Goal: Information Seeking & Learning: Find specific fact

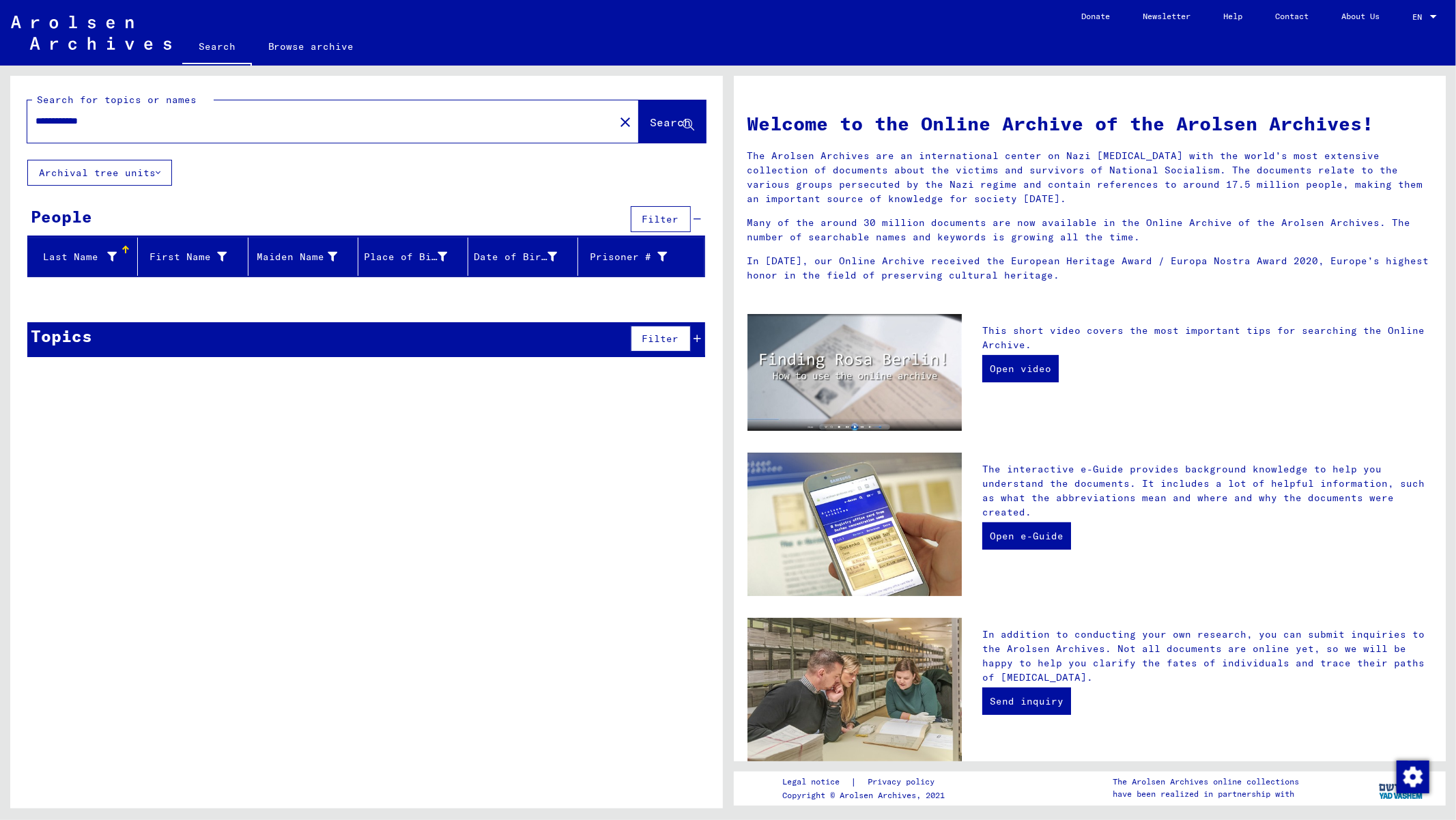
drag, startPoint x: 183, startPoint y: 131, endPoint x: 81, endPoint y: 128, distance: 102.0
click at [81, 128] on div "**********" at bounding box center [313, 121] width 570 height 31
drag, startPoint x: 143, startPoint y: 125, endPoint x: 0, endPoint y: 116, distance: 143.3
click at [0, 116] on div "**********" at bounding box center [363, 437] width 728 height 743
paste input "*"
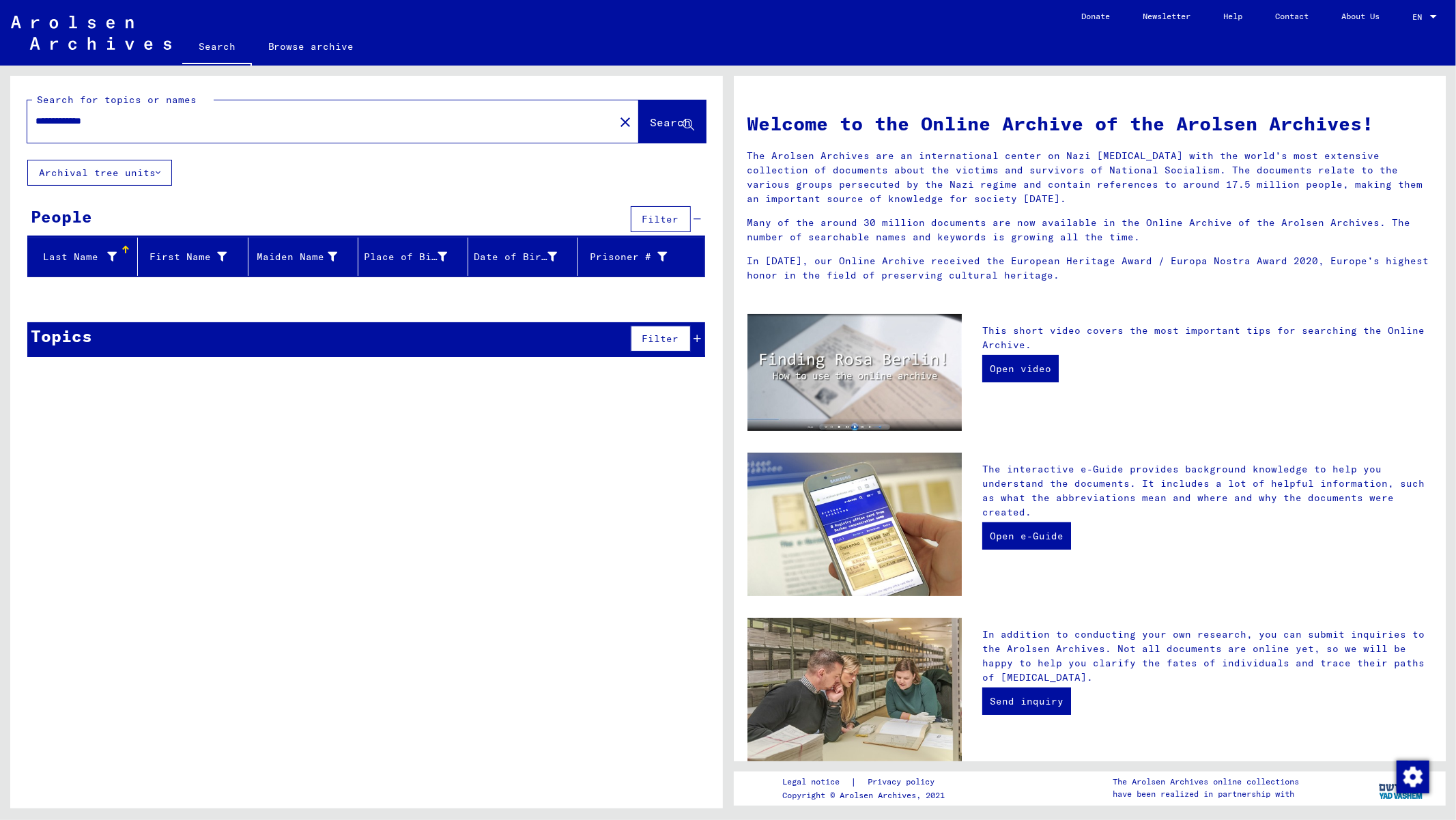
type input "**********"
click at [658, 128] on span "Search" at bounding box center [673, 123] width 44 height 14
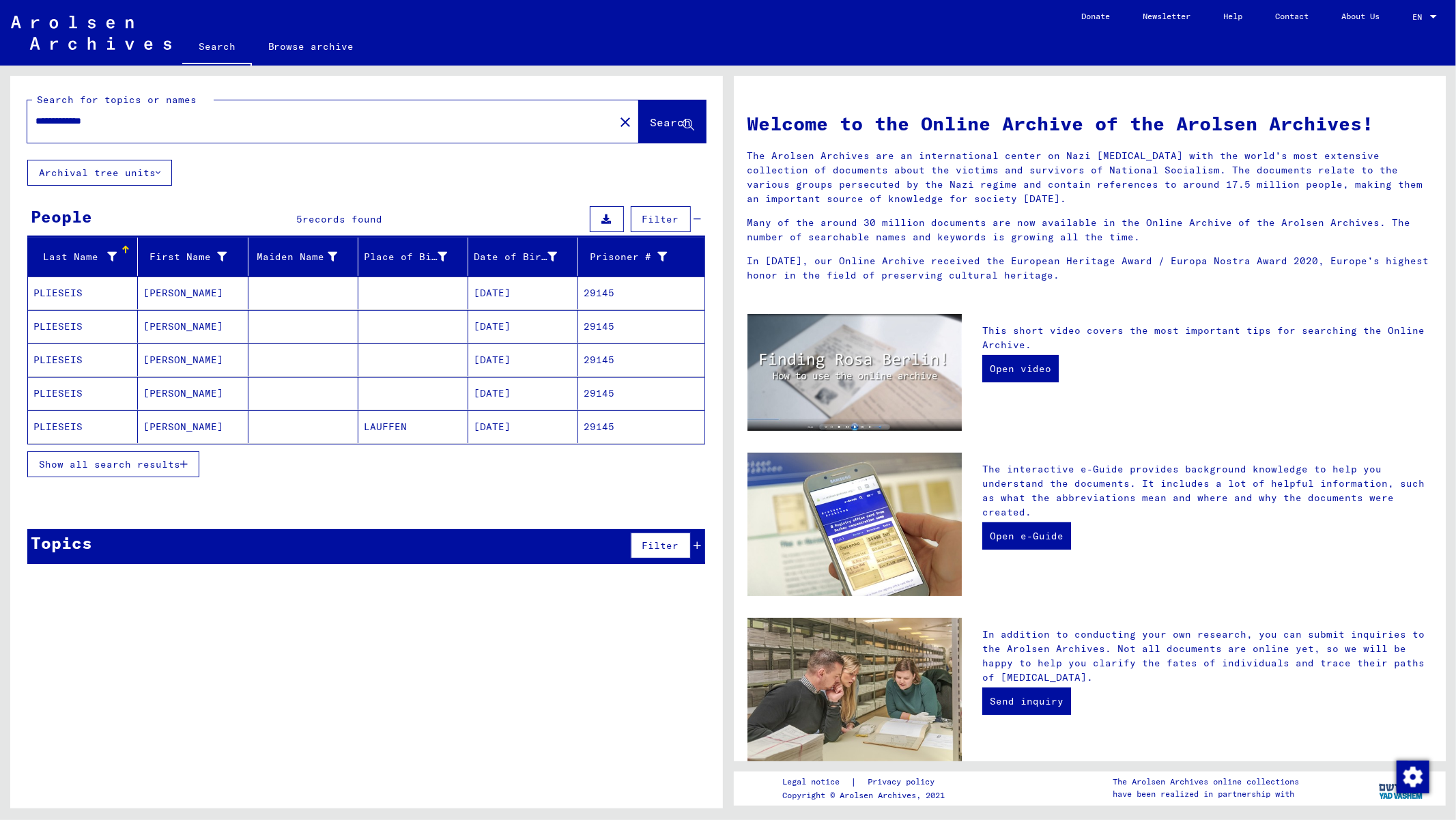
click at [171, 472] on button "Show all search results" at bounding box center [113, 464] width 172 height 26
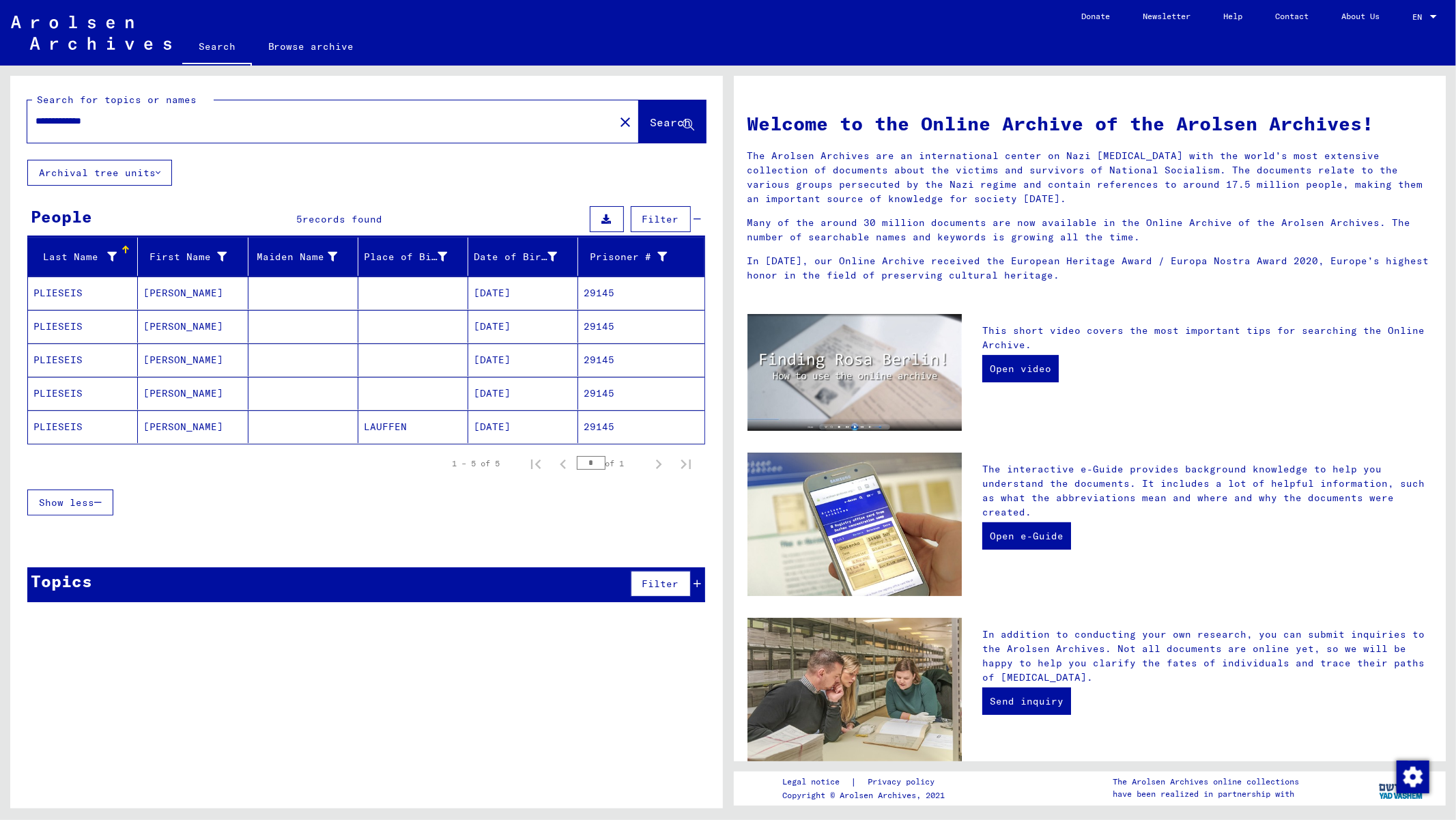
click at [166, 284] on mat-cell "[PERSON_NAME]" at bounding box center [193, 293] width 110 height 32
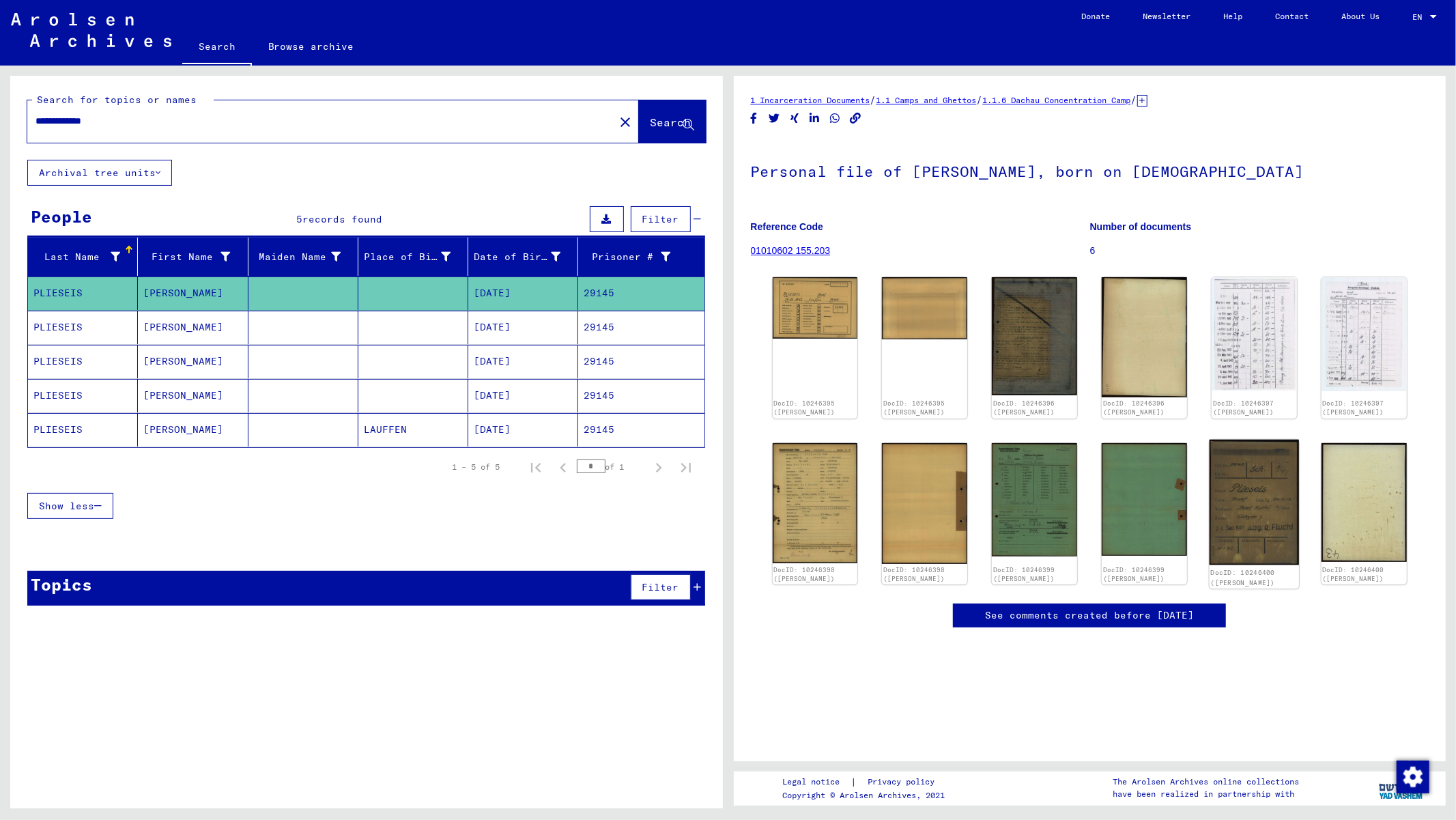
click at [1246, 482] on img at bounding box center [1255, 501] width 90 height 126
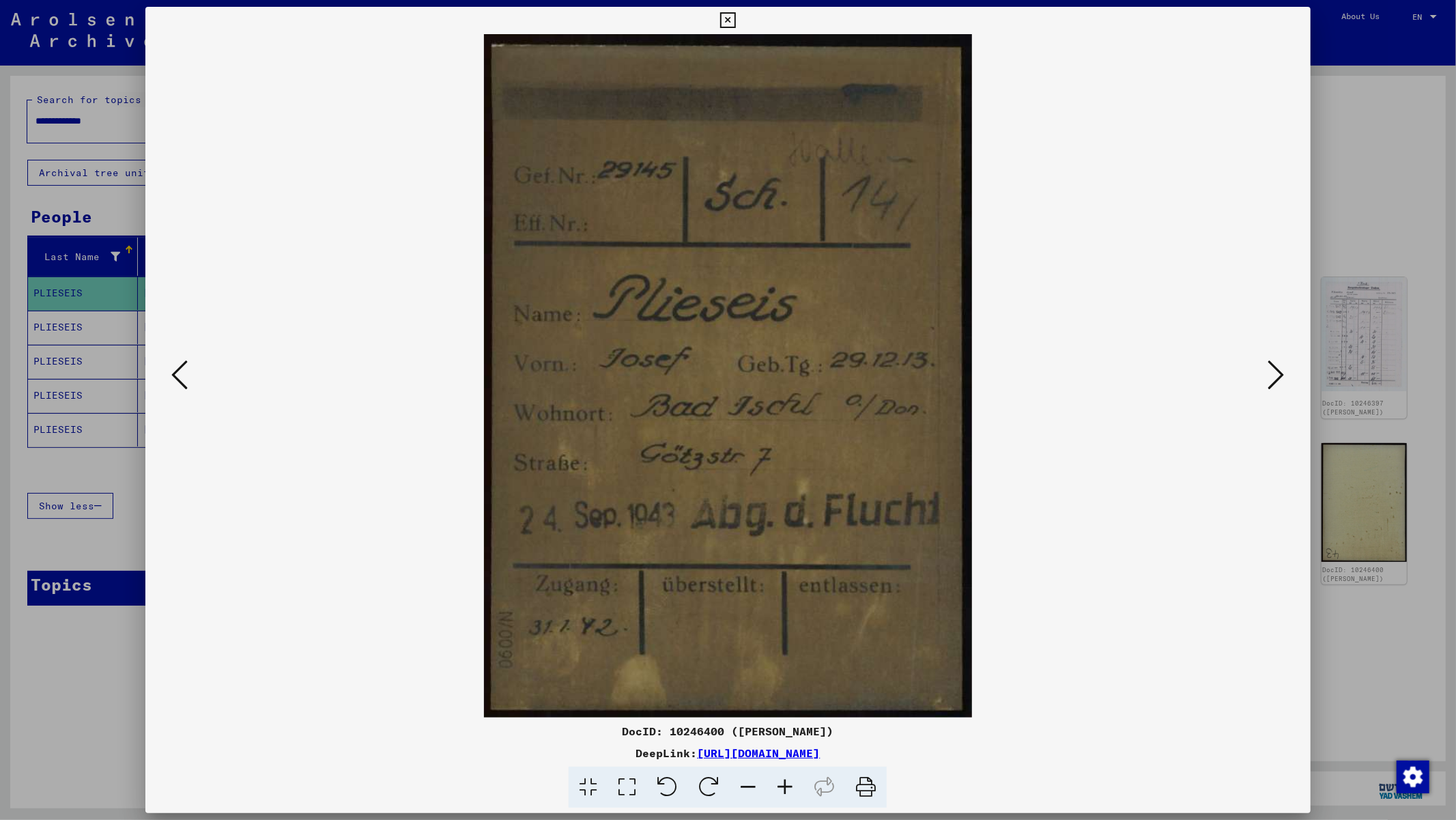
click at [728, 21] on icon at bounding box center [728, 21] width 16 height 17
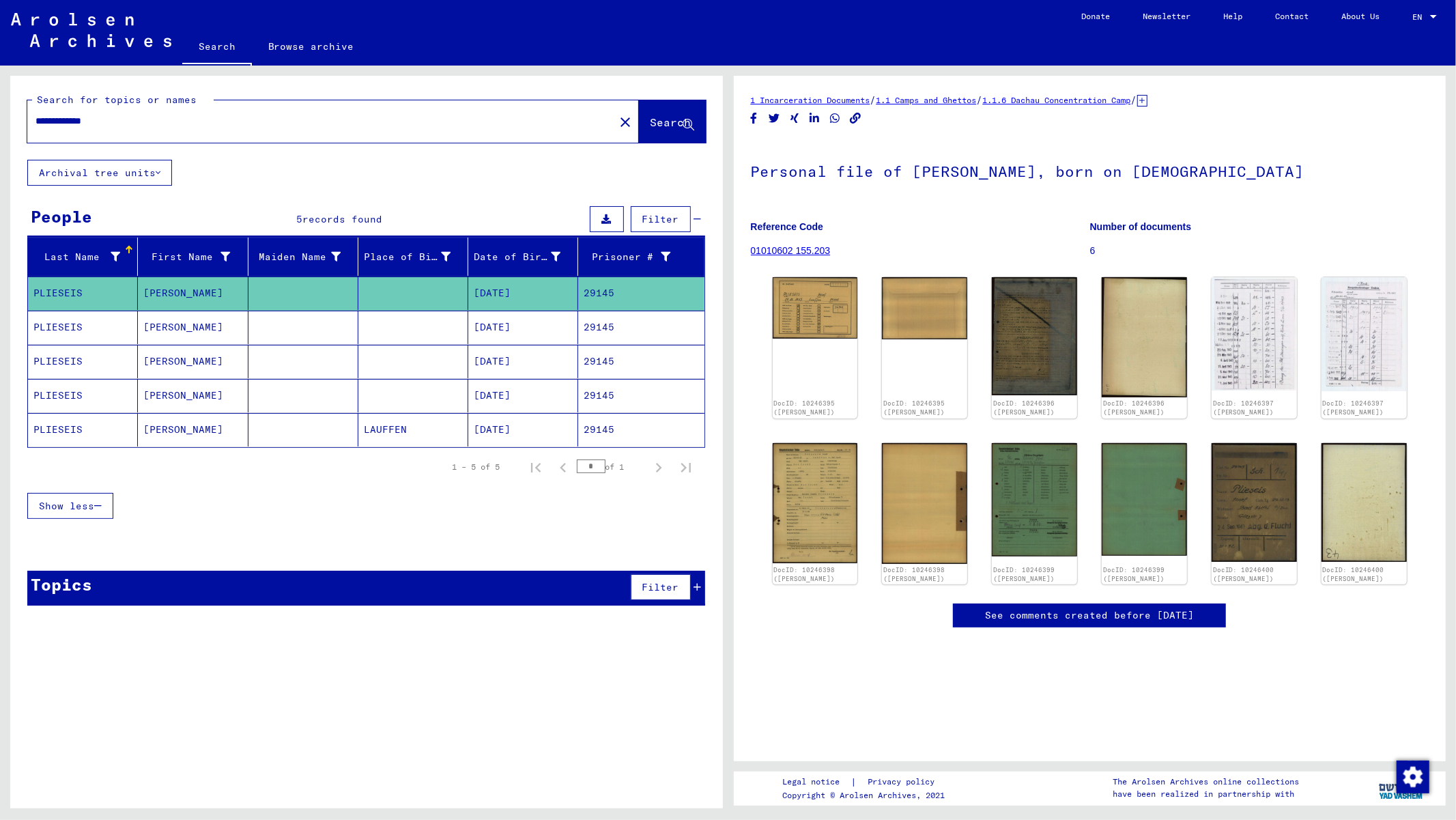
click at [149, 326] on mat-cell "[PERSON_NAME]" at bounding box center [193, 328] width 110 height 33
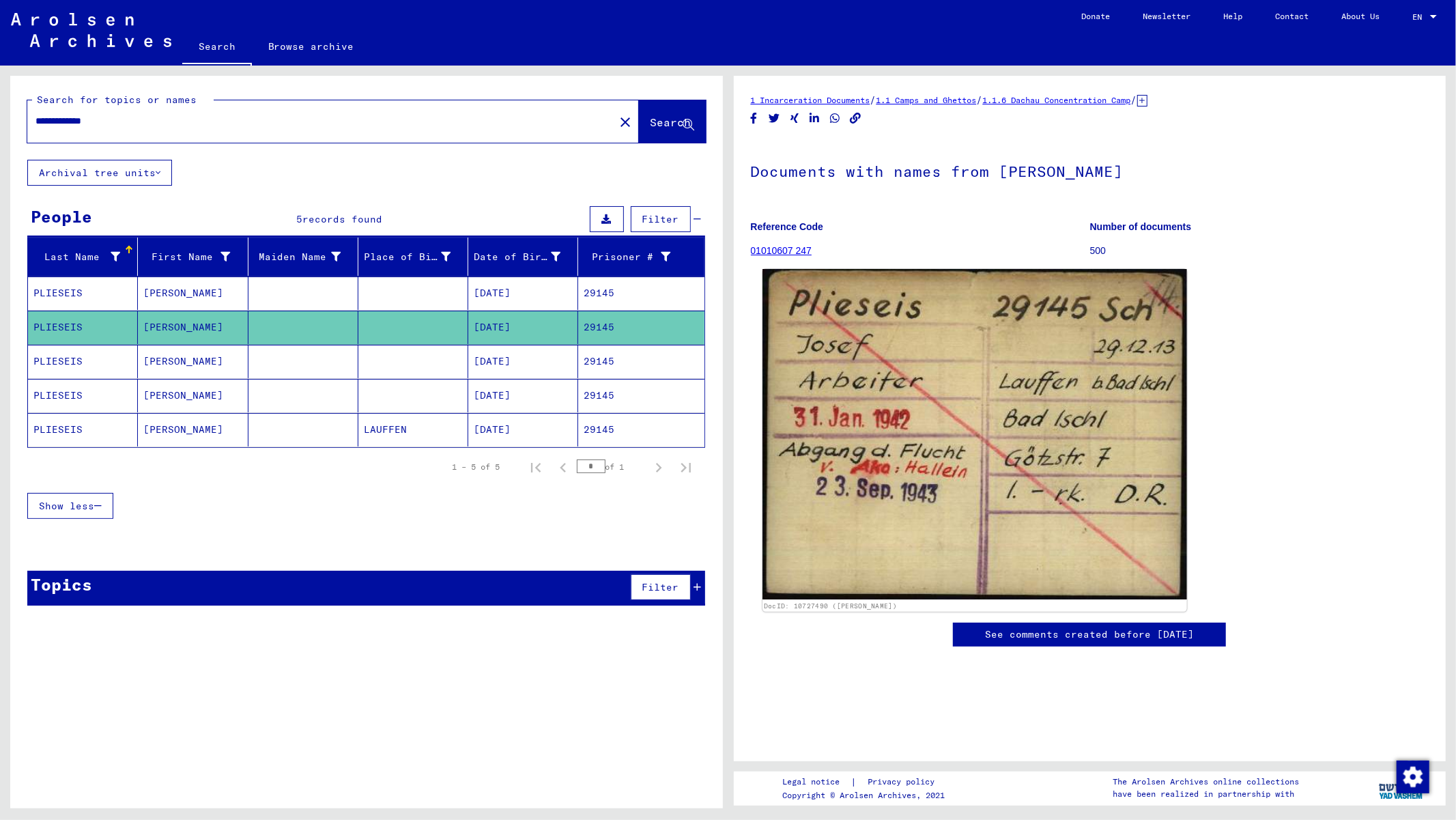
click at [930, 371] on img at bounding box center [975, 434] width 424 height 330
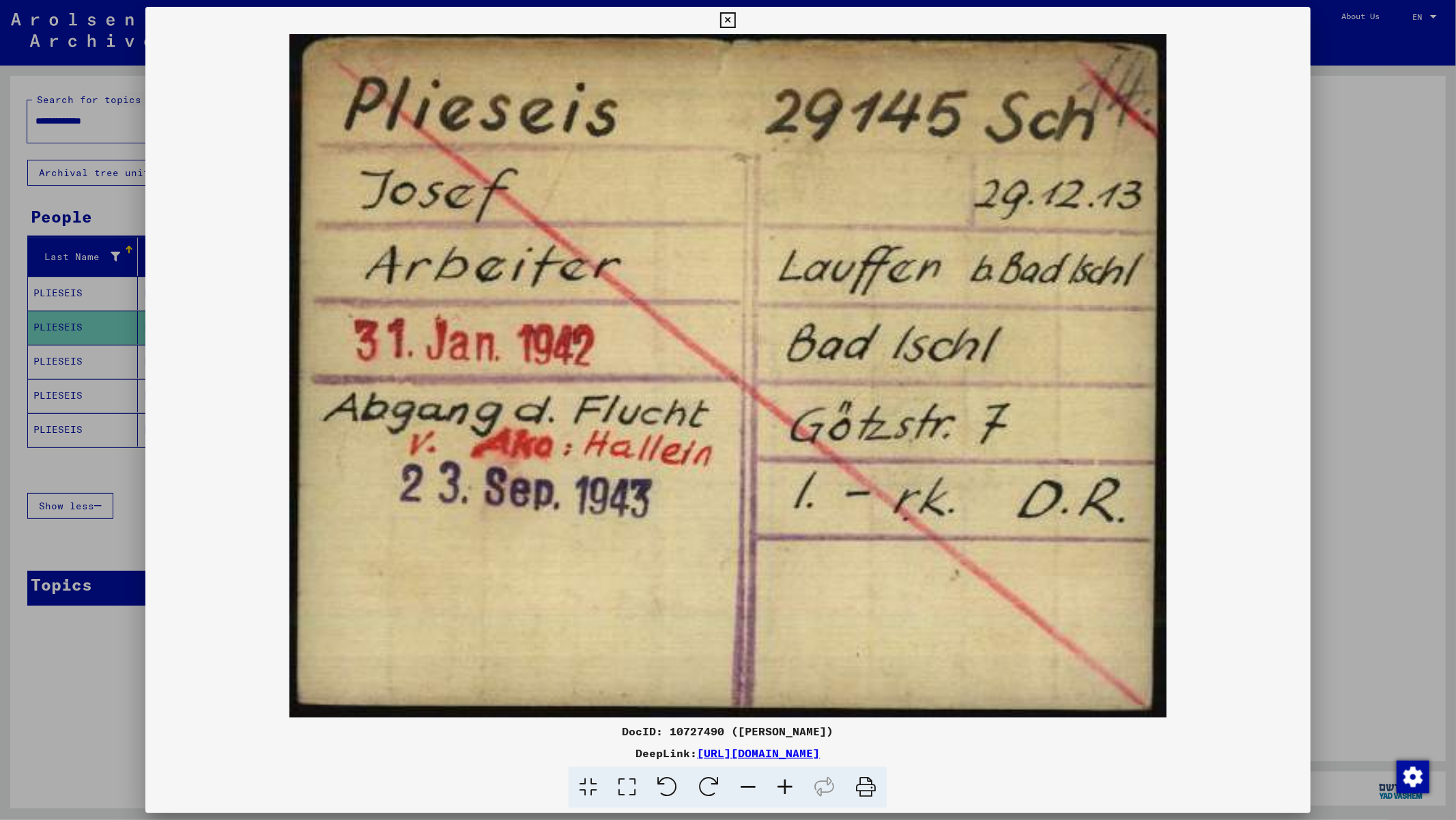
click at [719, 17] on button at bounding box center [728, 20] width 24 height 27
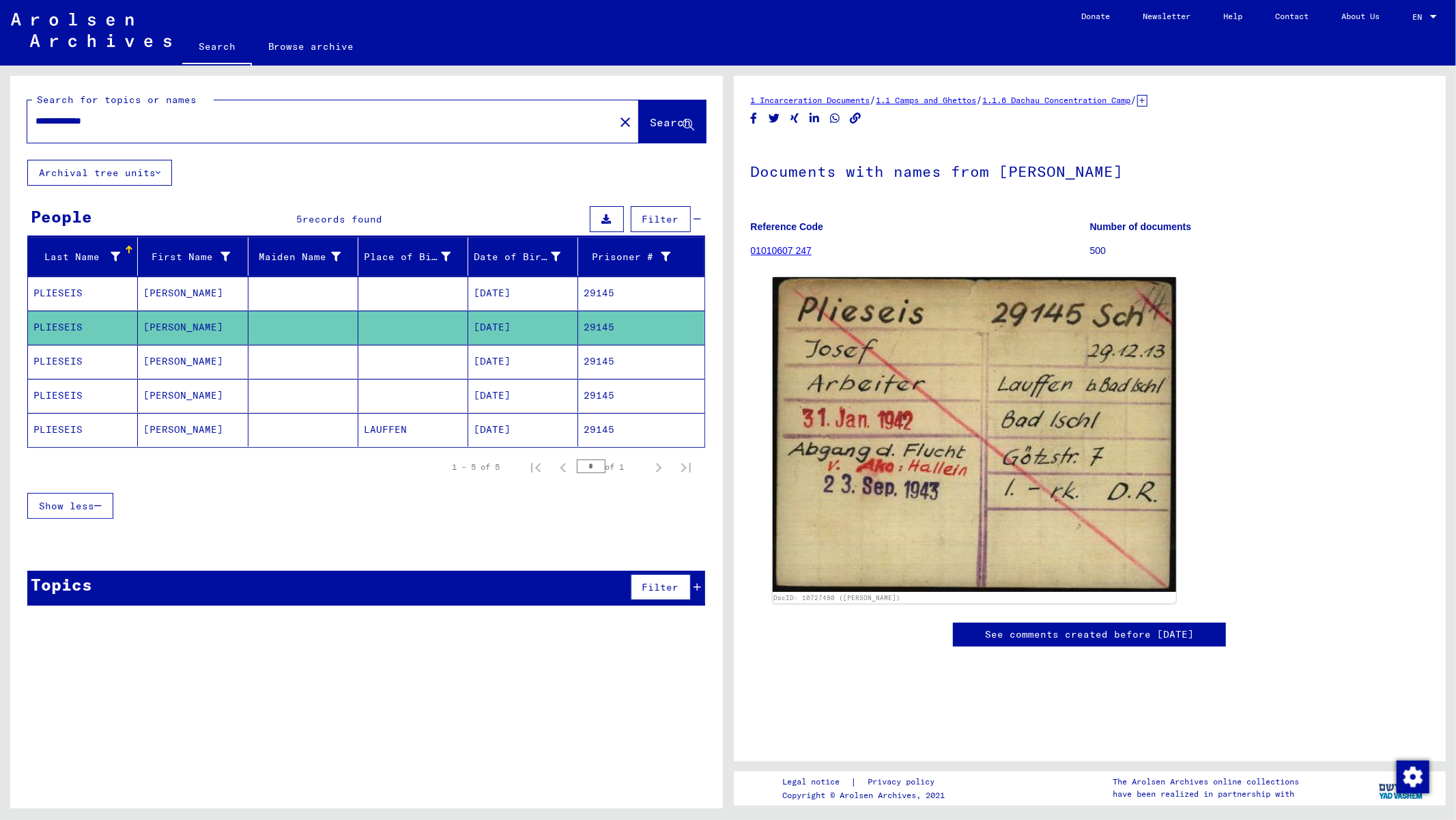
click at [501, 364] on mat-cell "[DATE]" at bounding box center [523, 362] width 110 height 33
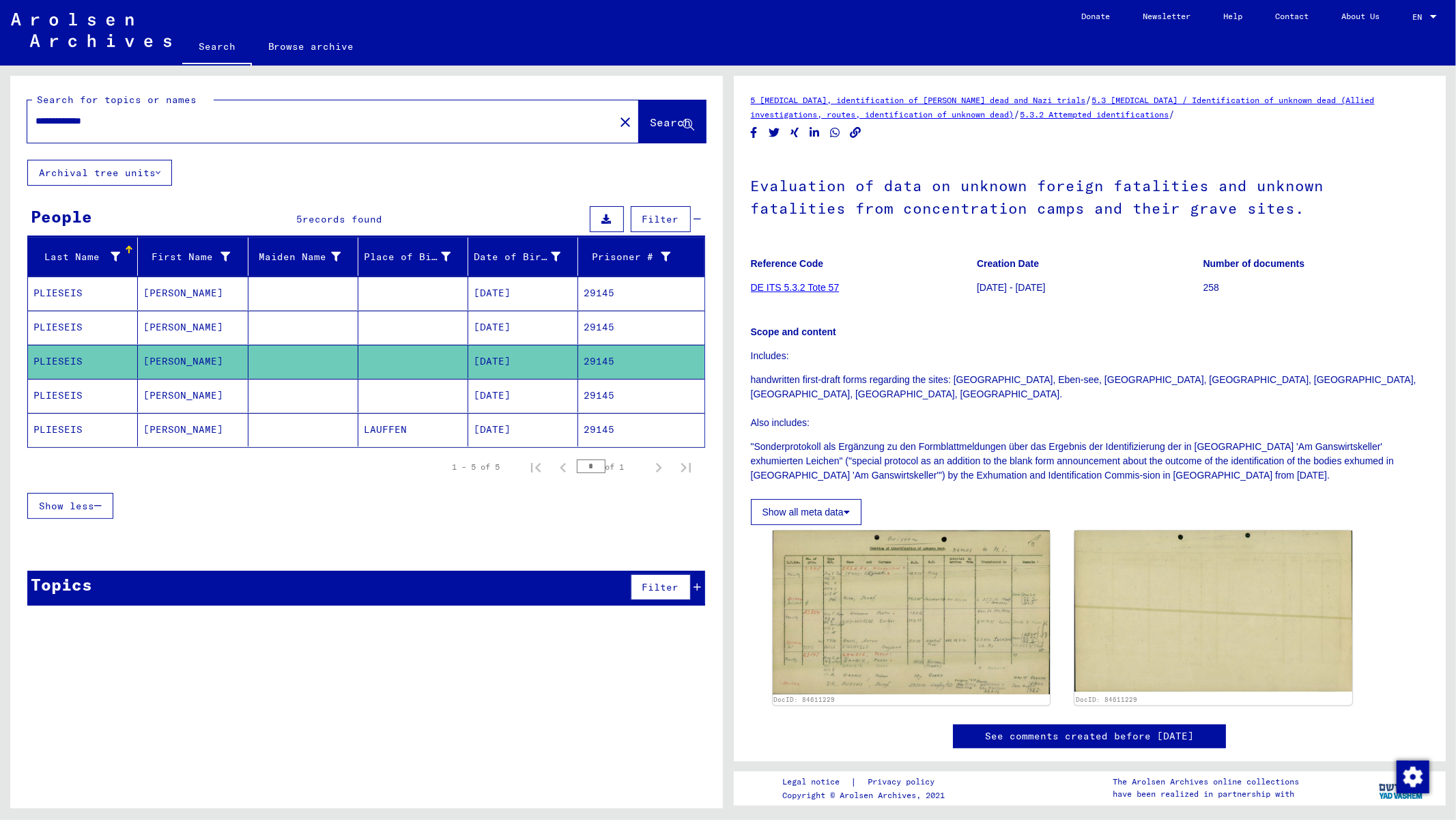
click at [486, 398] on mat-cell "[DATE]" at bounding box center [523, 396] width 110 height 33
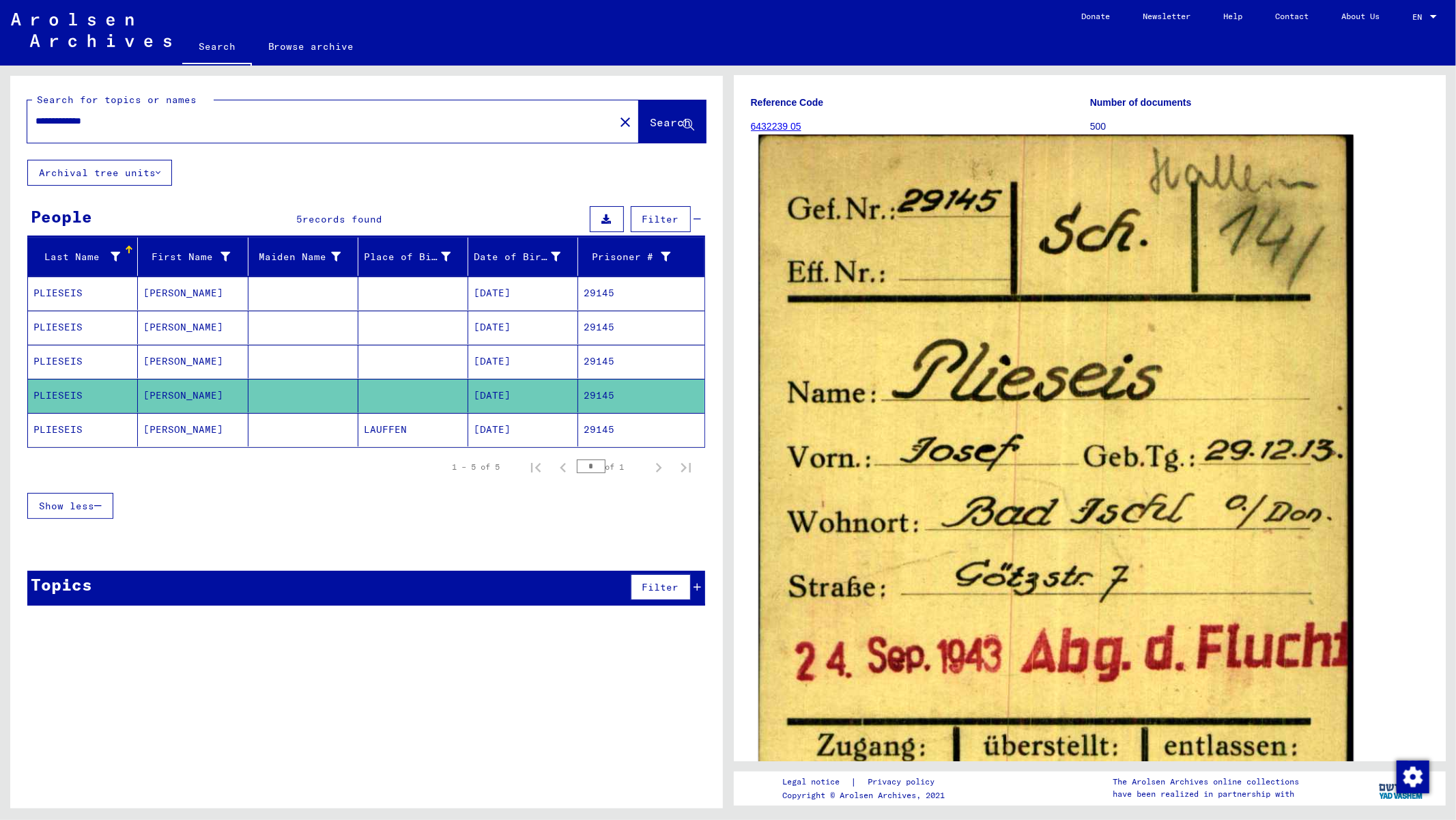
scroll to position [151, 0]
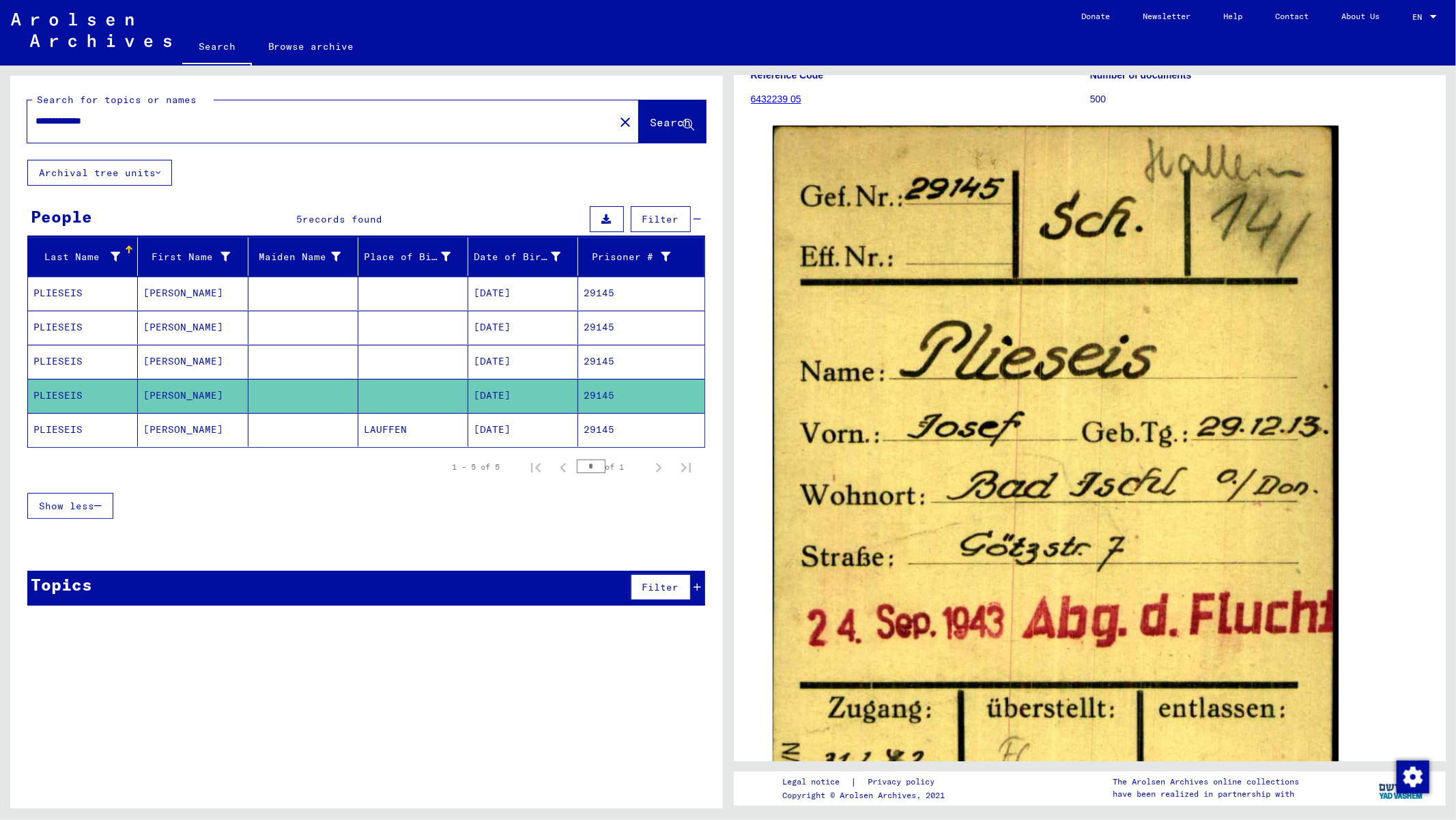
click at [508, 431] on mat-cell "[DATE]" at bounding box center [523, 430] width 110 height 33
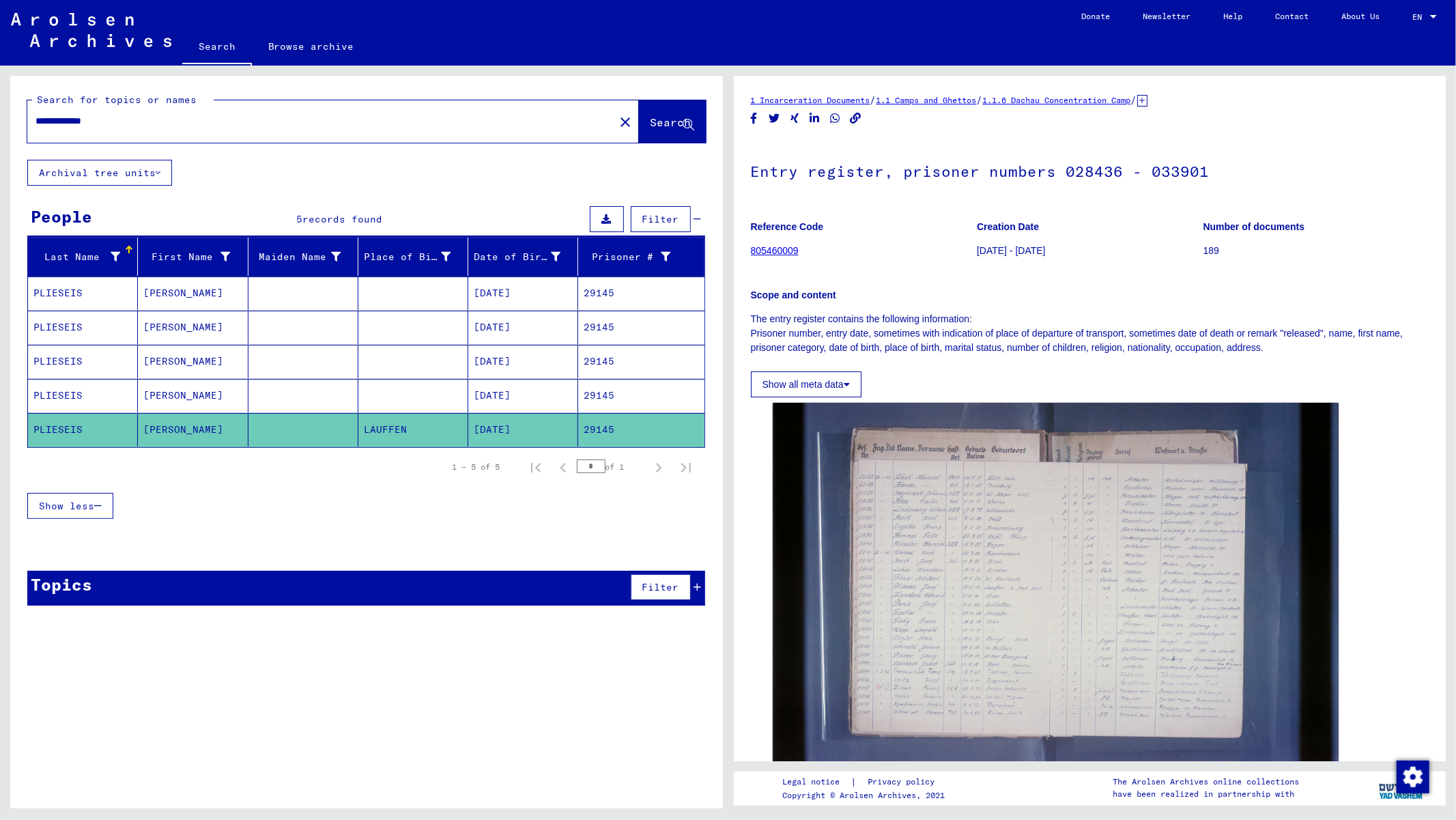
click at [591, 393] on mat-cell "29145" at bounding box center [640, 396] width 126 height 33
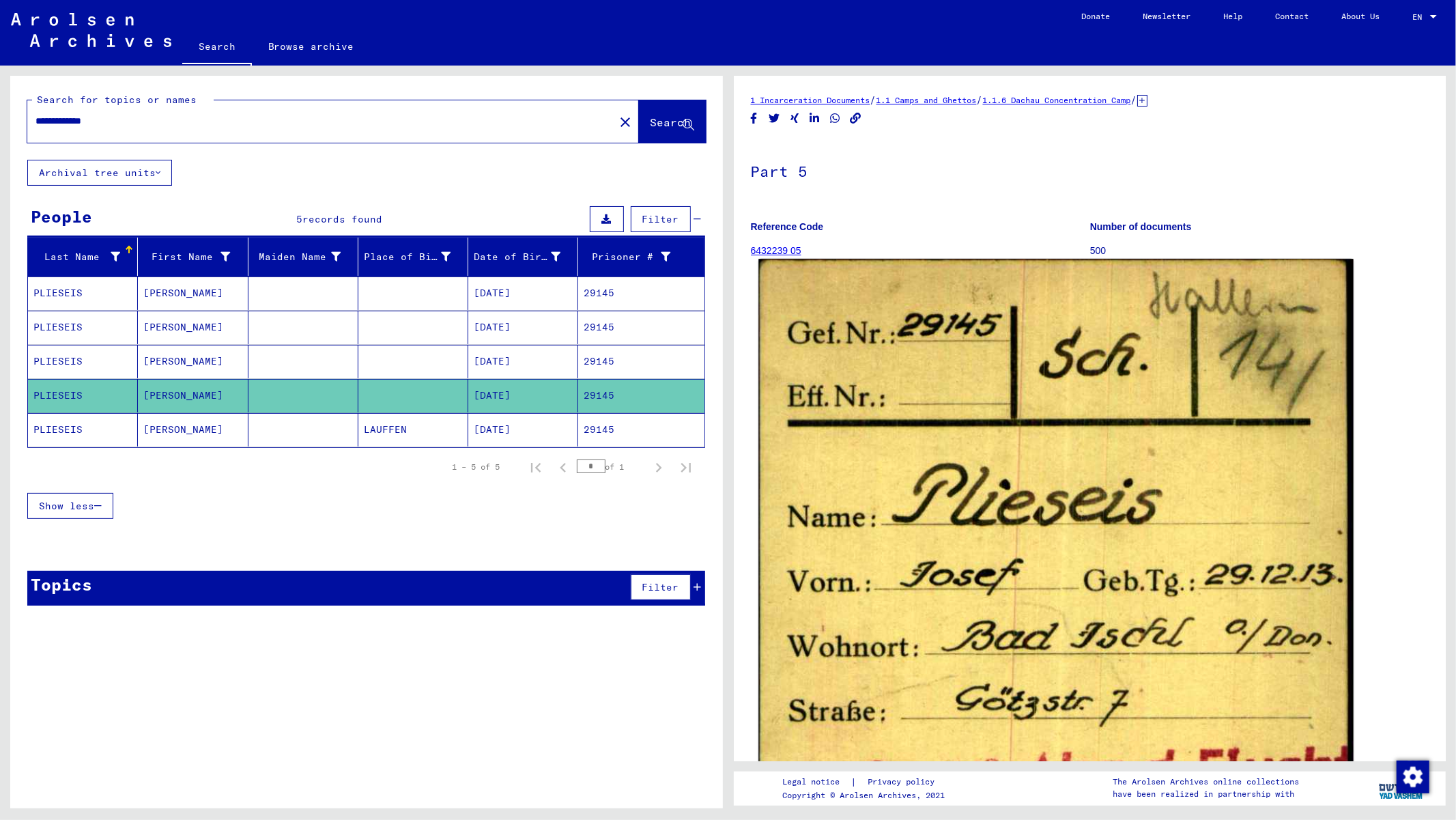
click at [979, 456] on img at bounding box center [1055, 637] width 595 height 758
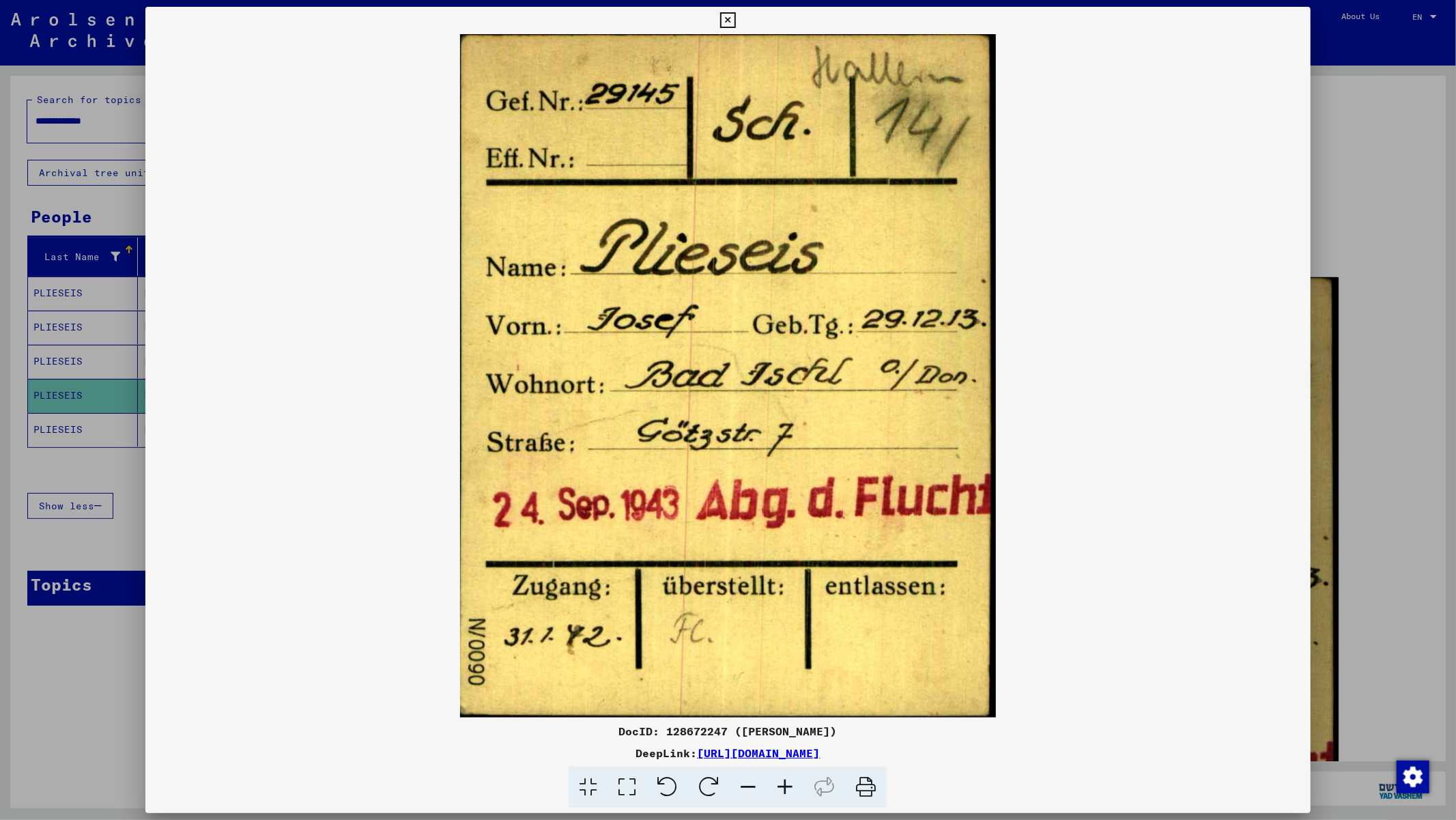
click at [726, 21] on icon at bounding box center [728, 21] width 16 height 17
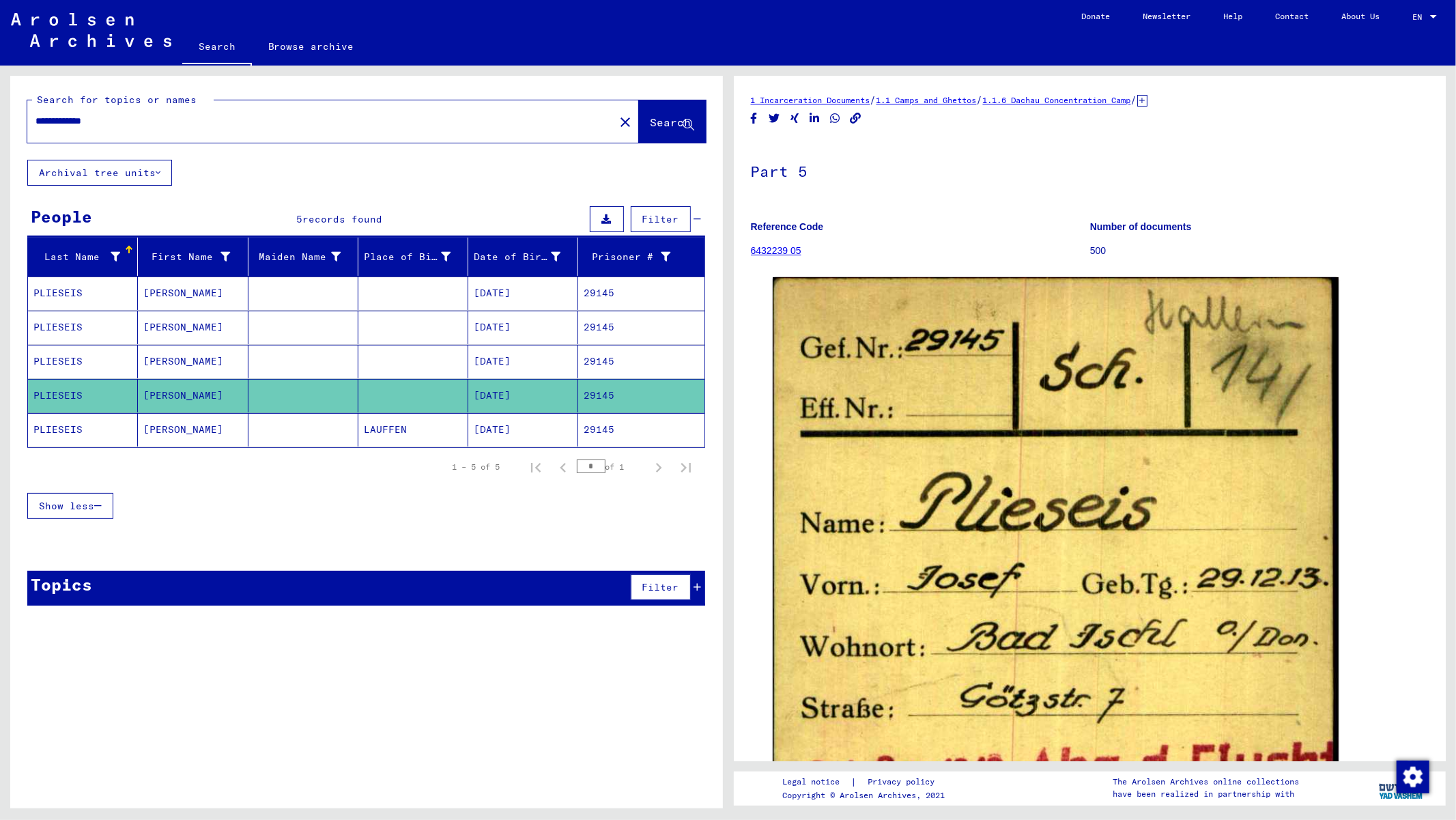
drag, startPoint x: 1186, startPoint y: 103, endPoint x: 1032, endPoint y: 99, distance: 154.1
click at [1016, 96] on div "1 Incarceration Documents / 1.1 Camps and Ghettos / 1.1.6 Dachau Concentration …" at bounding box center [1090, 100] width 679 height 14
copy div "1.1.6 Dachau Concentration Camp /"
drag, startPoint x: 815, startPoint y: 253, endPoint x: 751, endPoint y: 254, distance: 64.0
click at [751, 254] on figure "Reference Code 6432239 05" at bounding box center [920, 241] width 338 height 62
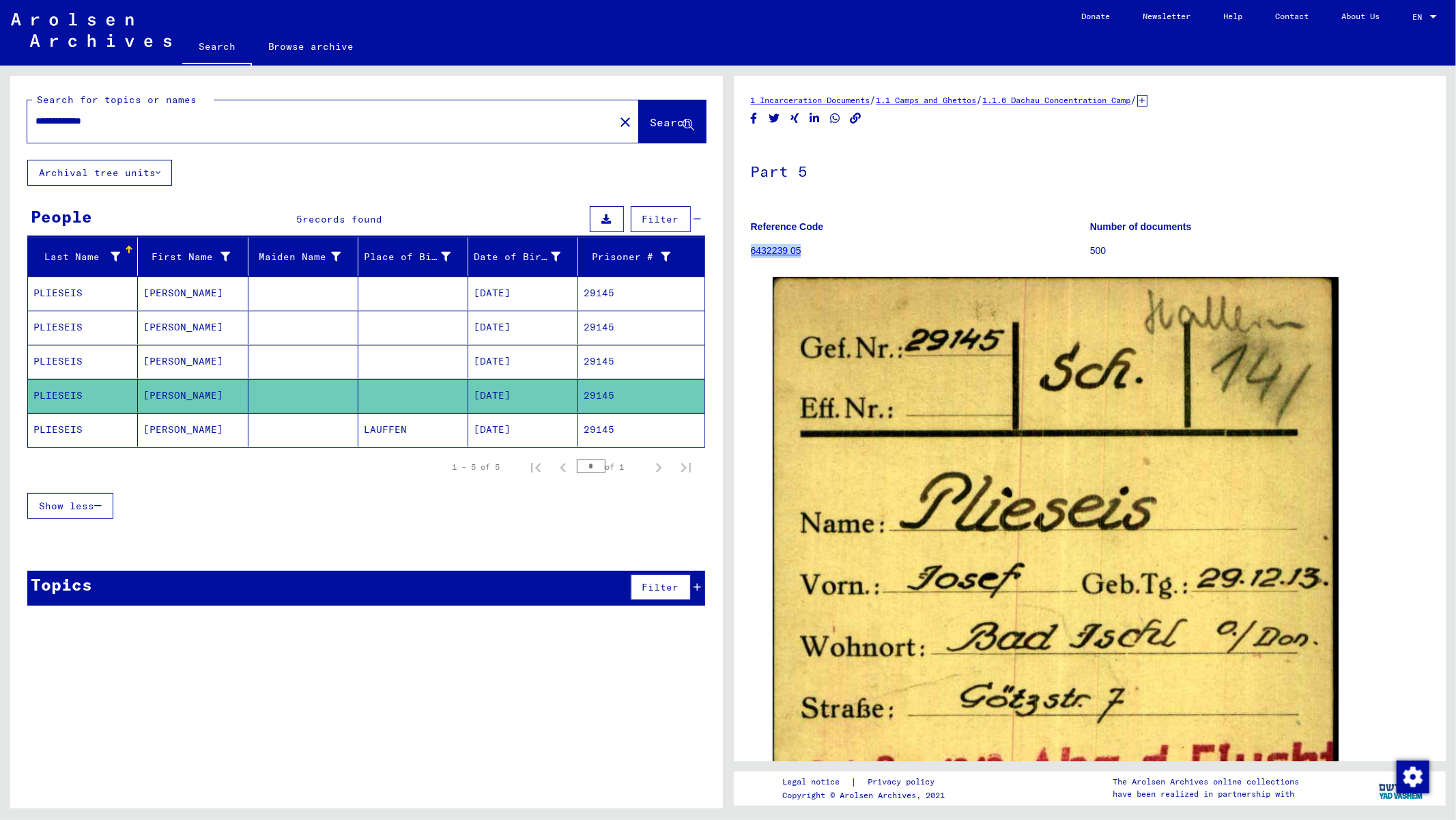
copy link "6432239 05"
